Goal: Transaction & Acquisition: Purchase product/service

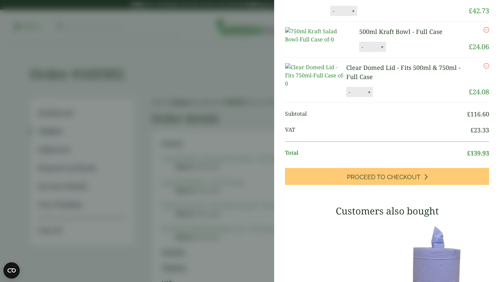
scroll to position [101, 0]
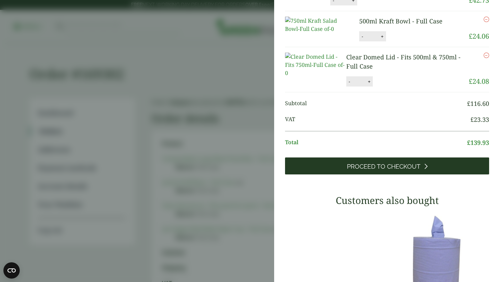
click at [367, 171] on span "Proceed to Checkout" at bounding box center [383, 166] width 73 height 7
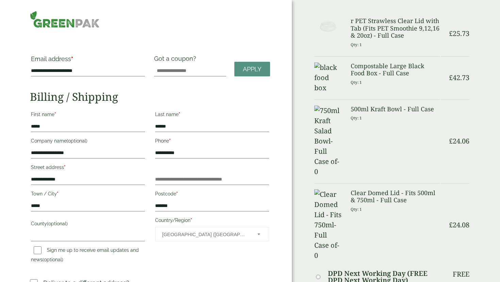
click at [381, 34] on h3 "r PET Strawless Clear Lid with Tab (Fits PET Smoothie 9,12,16 & 20oz) - Full Ca…" at bounding box center [394, 28] width 89 height 22
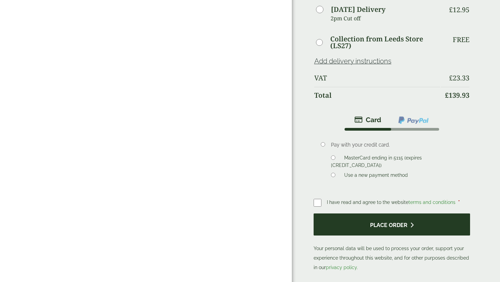
scroll to position [294, 0]
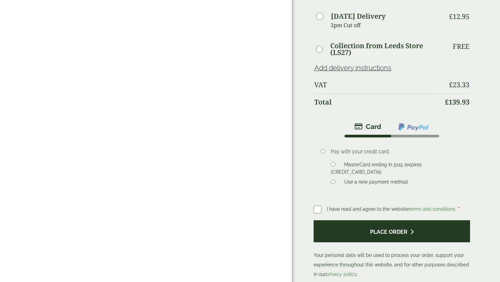
click at [350, 221] on button "Place order" at bounding box center [391, 232] width 156 height 22
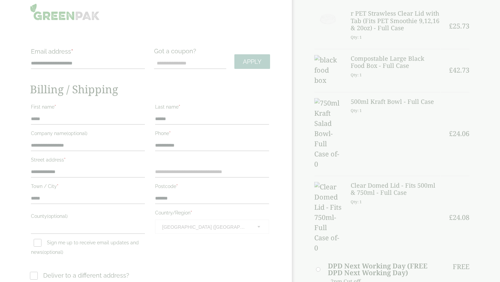
scroll to position [0, 0]
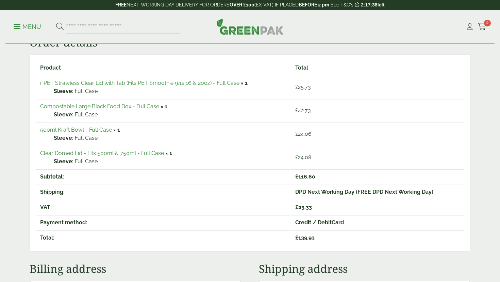
scroll to position [112, 0]
